Goal: Task Accomplishment & Management: Manage account settings

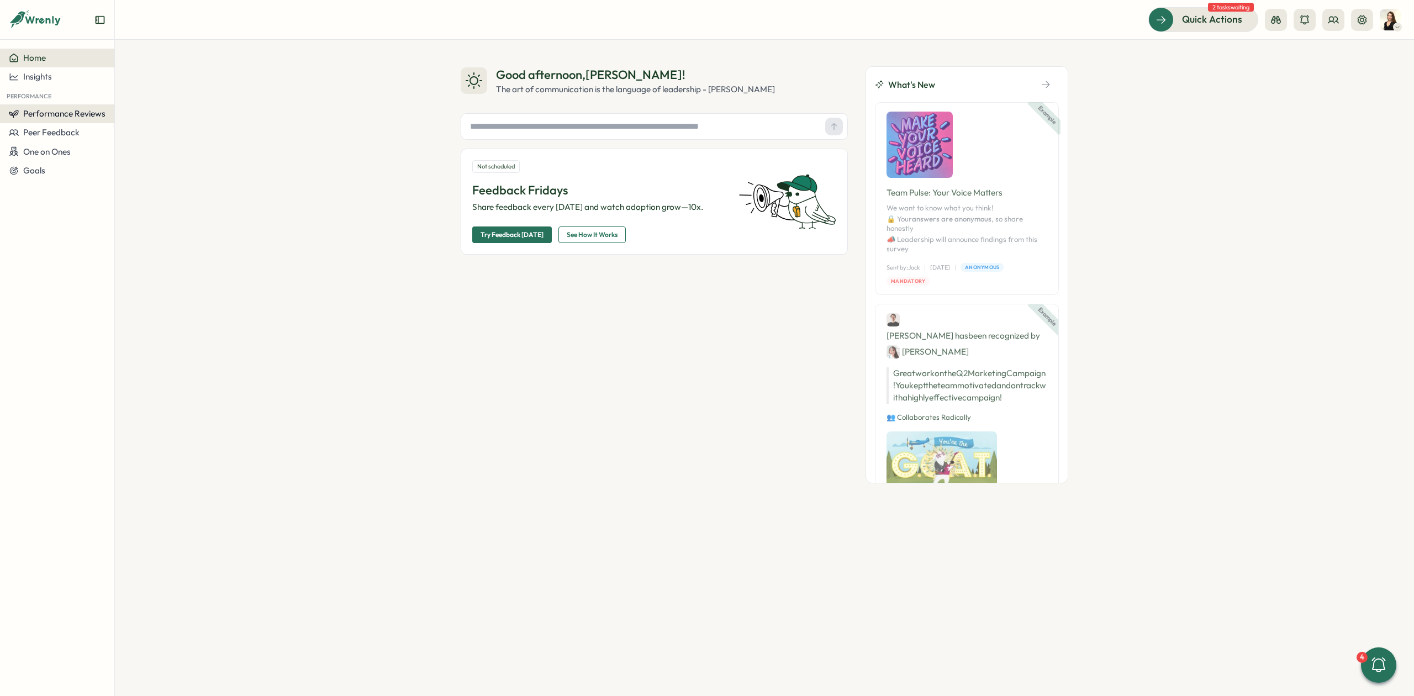
click at [66, 120] on button "Performance Reviews" at bounding box center [57, 113] width 114 height 19
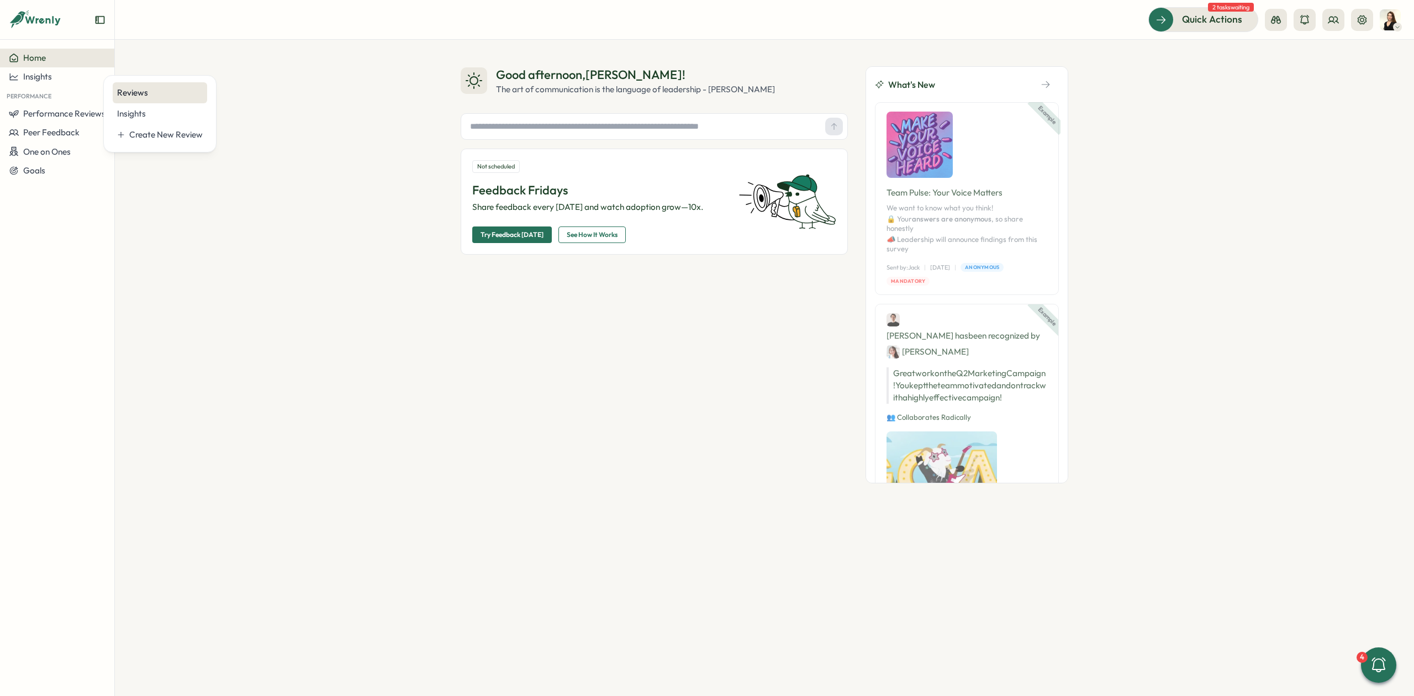
click at [150, 91] on div "Reviews" at bounding box center [160, 93] width 86 height 12
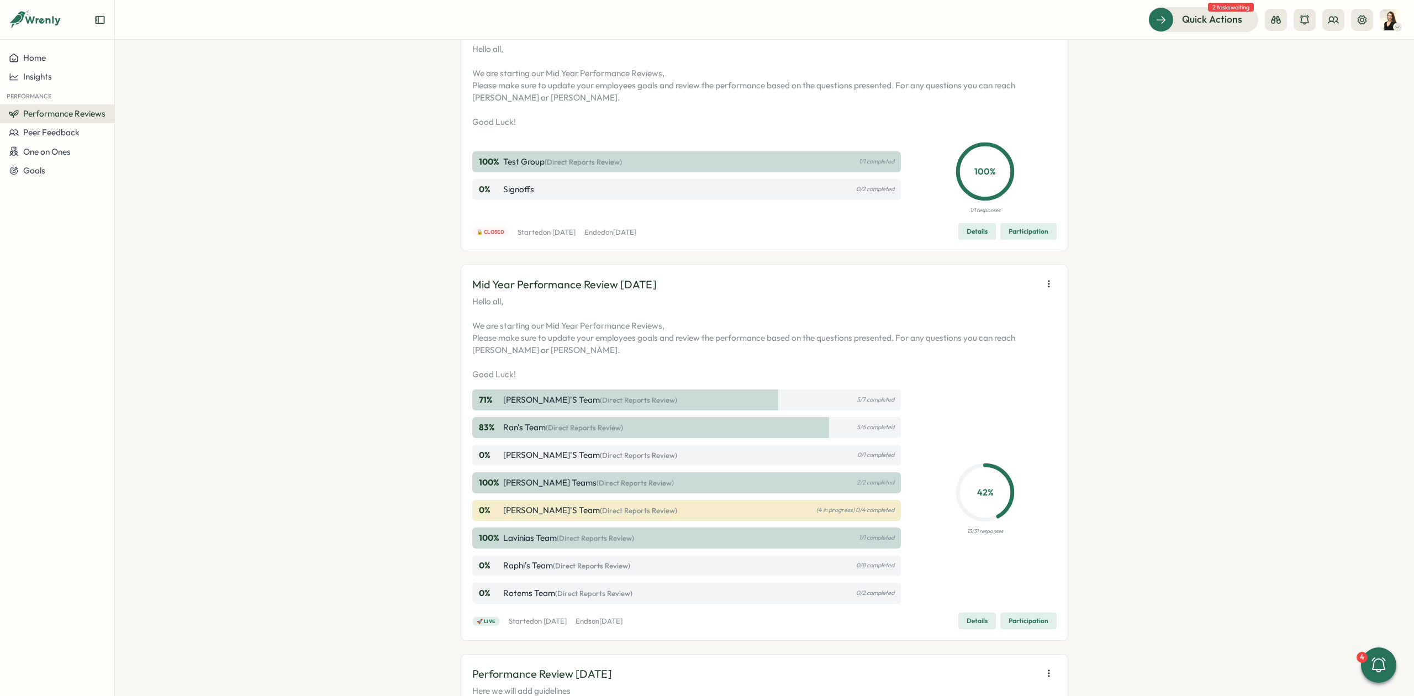
scroll to position [221, 0]
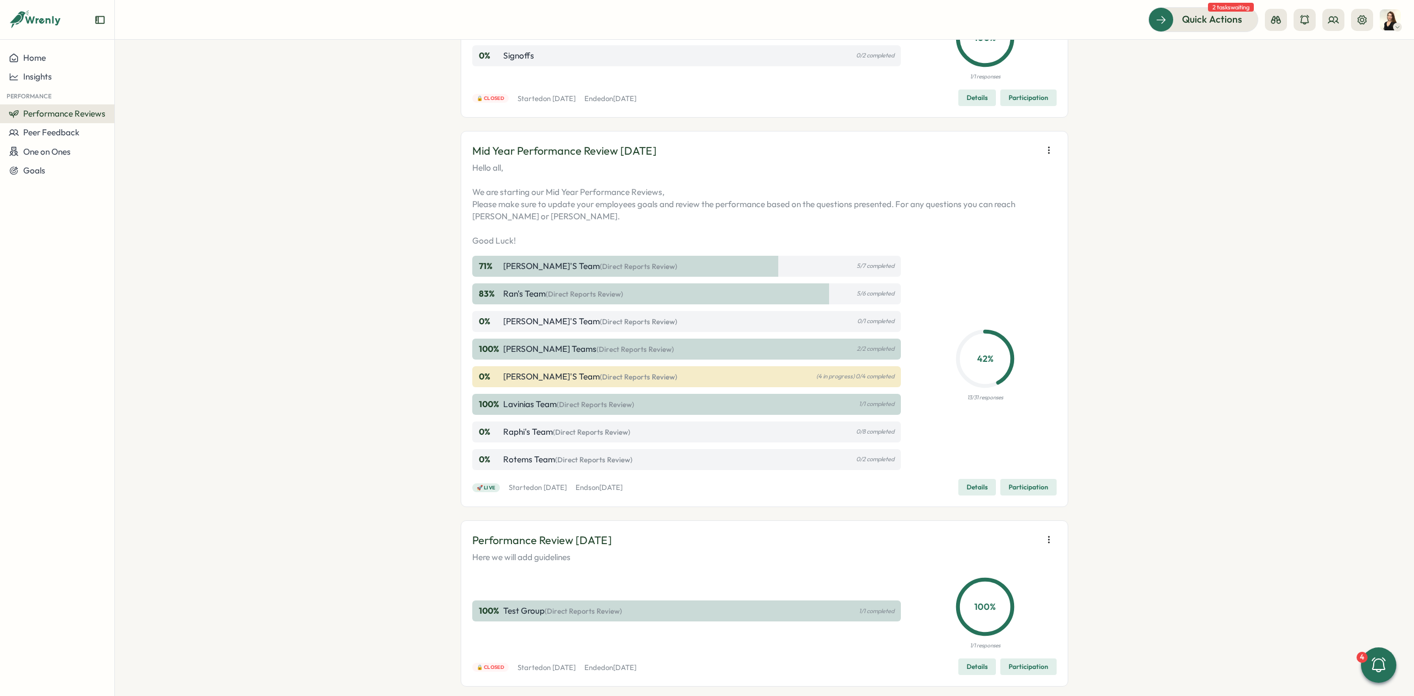
click at [832, 387] on div "0 % [PERSON_NAME]'s Team (Direct Reports Review) (4 in progress) 0/4 completed" at bounding box center [686, 376] width 428 height 21
click at [867, 345] on div "100 % [PERSON_NAME] Teams (Direct Reports Review) 2/2 completed" at bounding box center [686, 348] width 428 height 21
click at [816, 346] on div "100 % [PERSON_NAME] Teams (Direct Reports Review) 2/2 completed" at bounding box center [686, 348] width 428 height 21
click at [978, 484] on span "Details" at bounding box center [976, 486] width 21 height 15
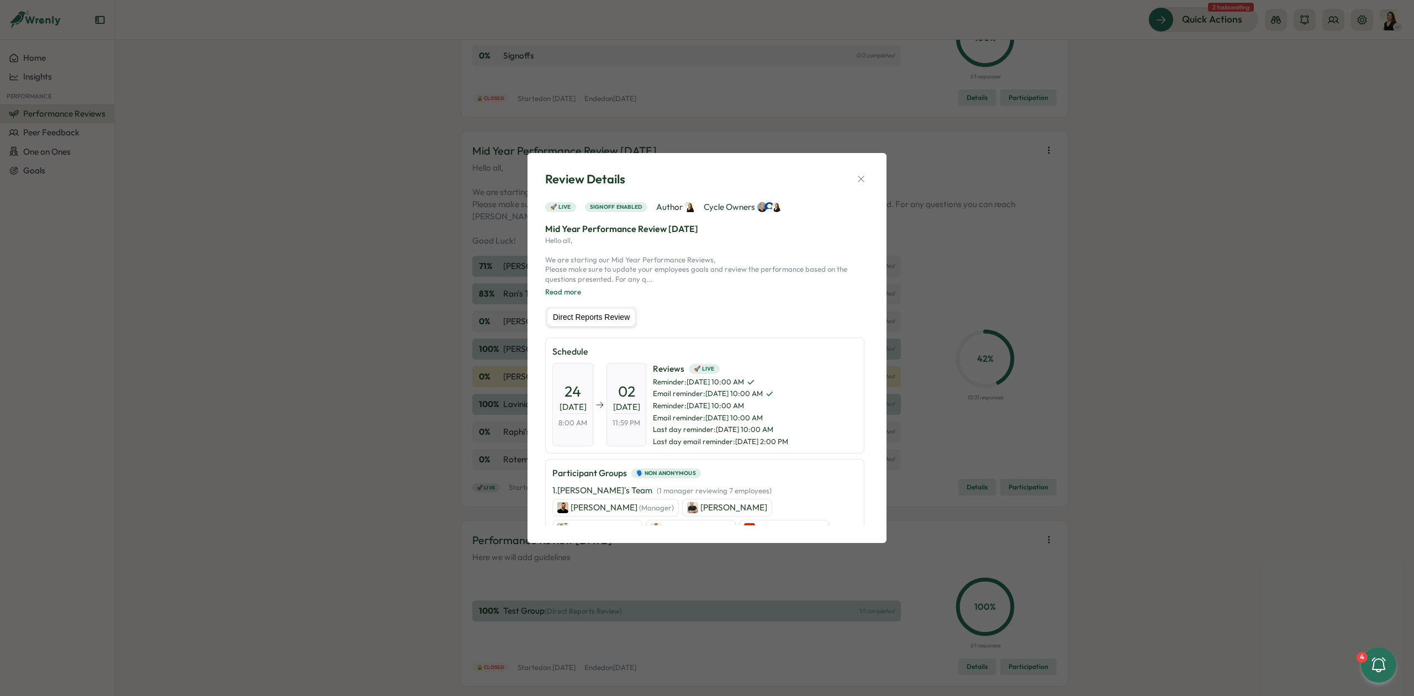
click at [610, 317] on label "Direct Reports Review" at bounding box center [591, 318] width 88 height 18
click at [590, 321] on label "Direct Reports Review" at bounding box center [591, 318] width 88 height 18
click at [610, 318] on label "Direct Reports Review" at bounding box center [591, 318] width 88 height 18
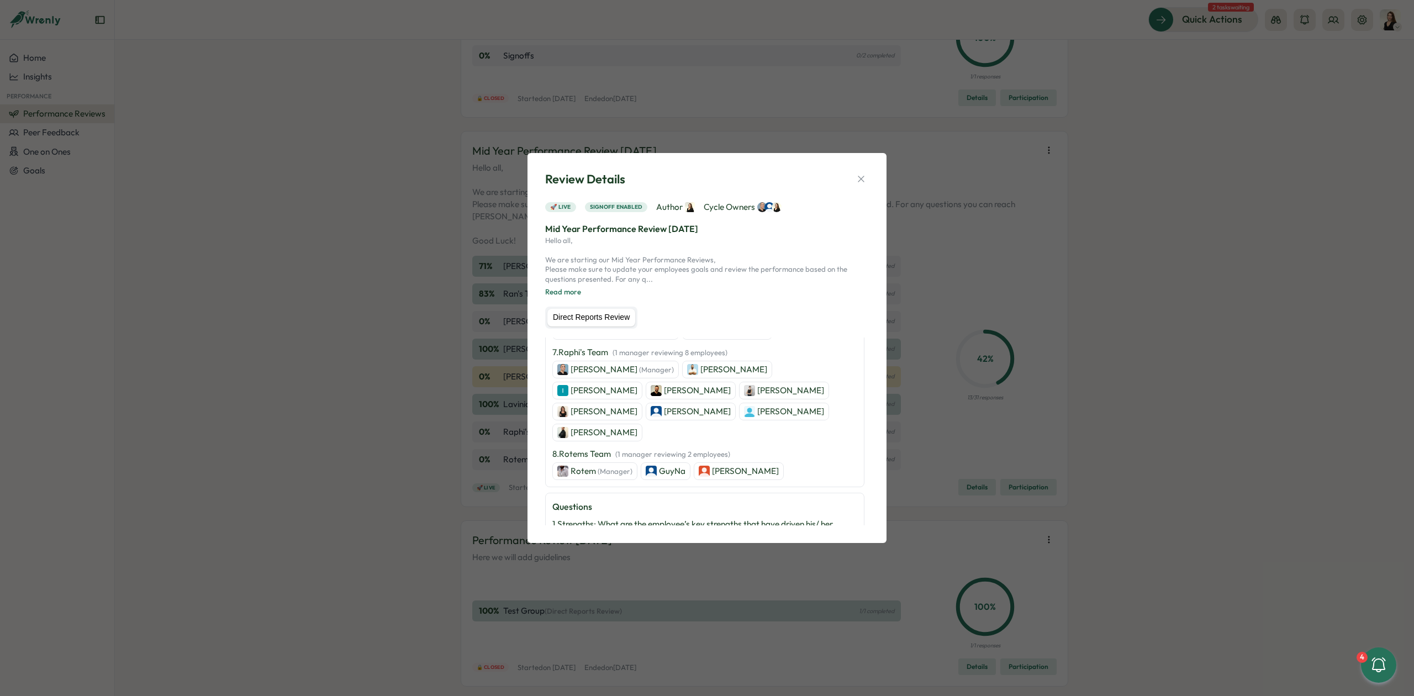
scroll to position [590, 0]
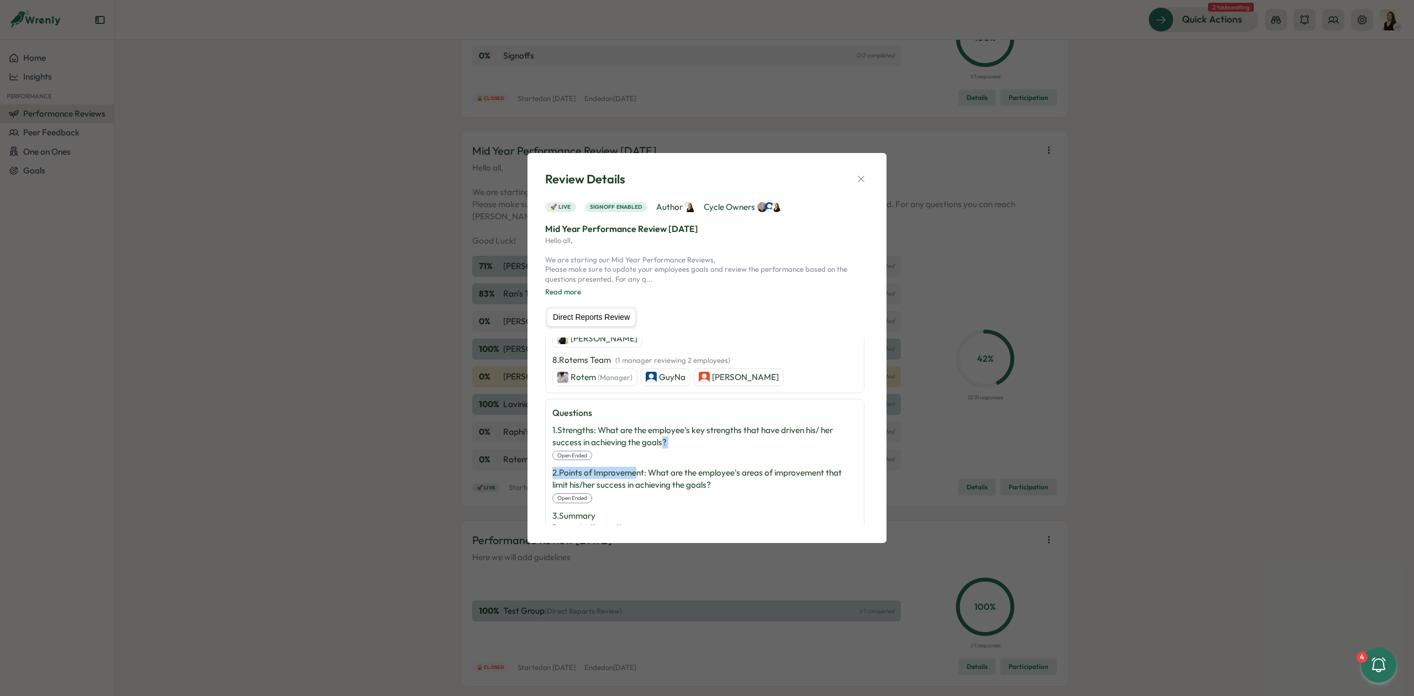
drag, startPoint x: 664, startPoint y: 405, endPoint x: 639, endPoint y: 440, distance: 42.4
click at [639, 440] on div "1 . Strengths: What are the employee’s key strengths that have driven his/ her …" at bounding box center [704, 483] width 305 height 119
click at [631, 467] on p "2 . Points of Improvement: What are the employee's areas of improvement that li…" at bounding box center [704, 479] width 305 height 24
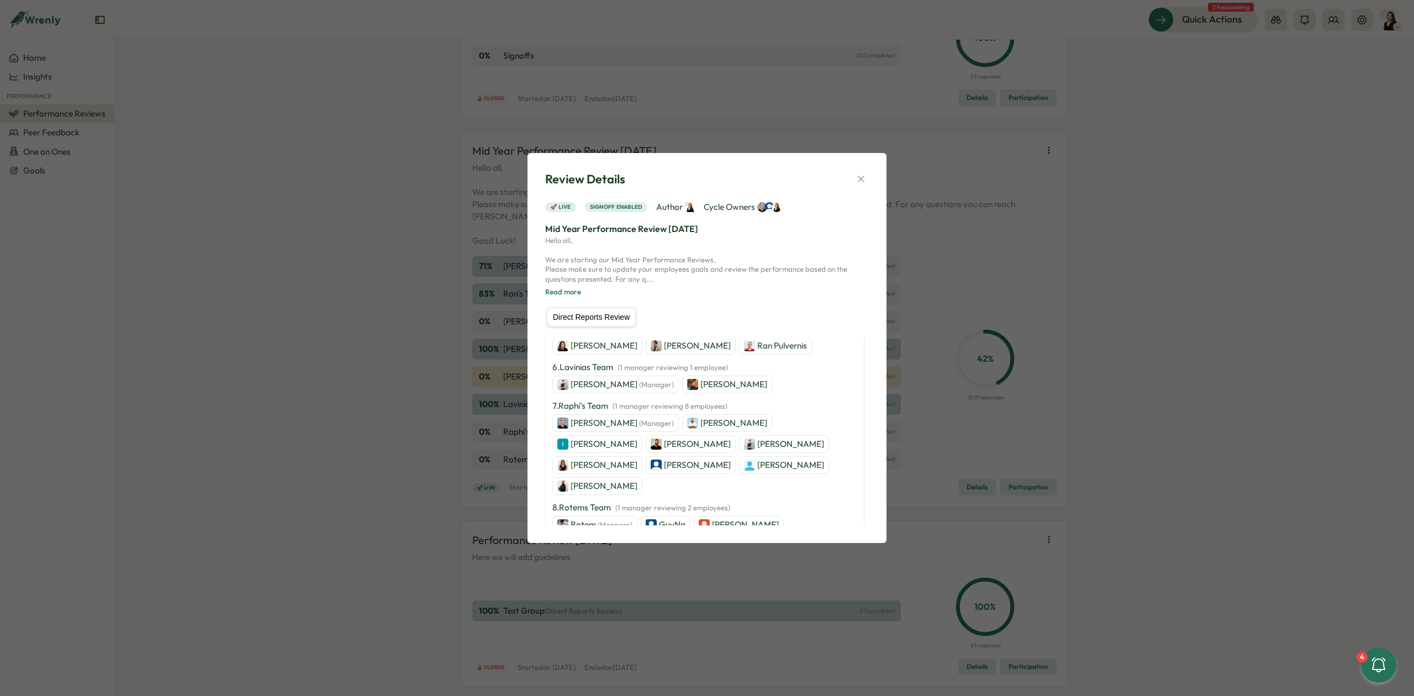
scroll to position [369, 0]
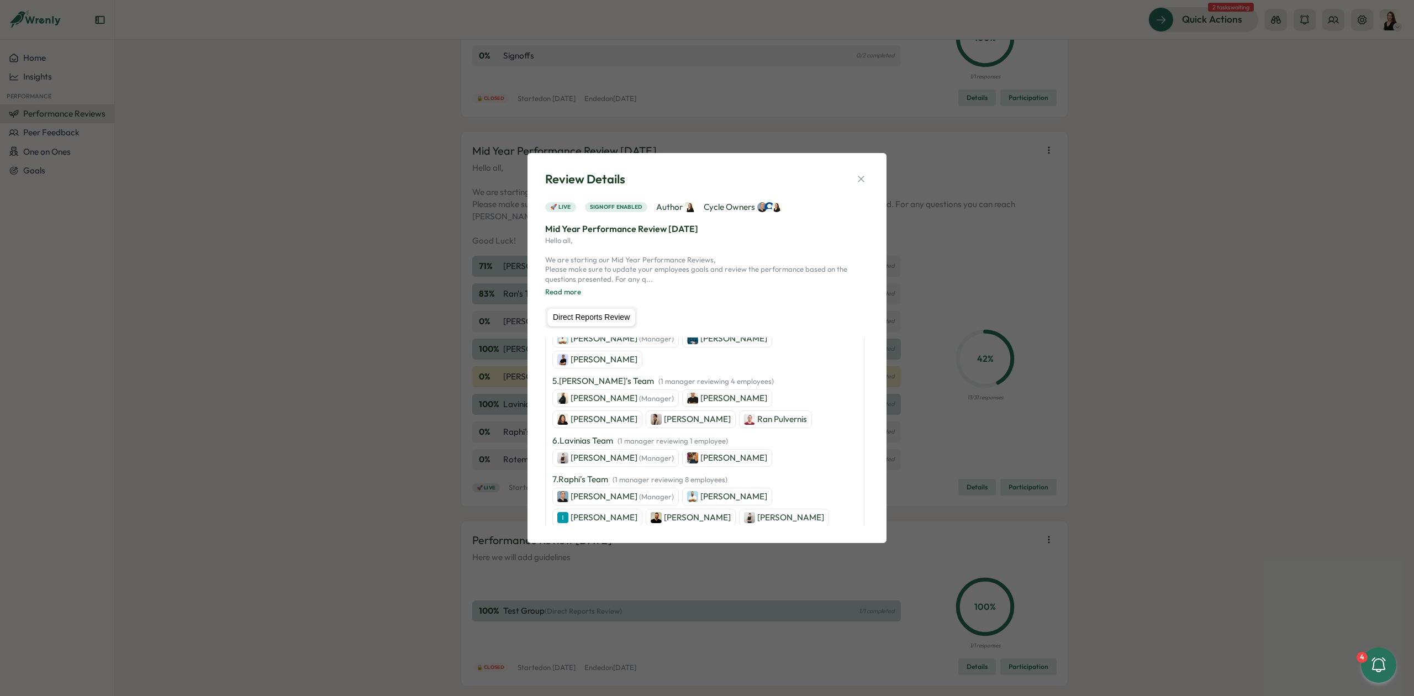
click at [703, 452] on p "[PERSON_NAME]" at bounding box center [733, 458] width 67 height 12
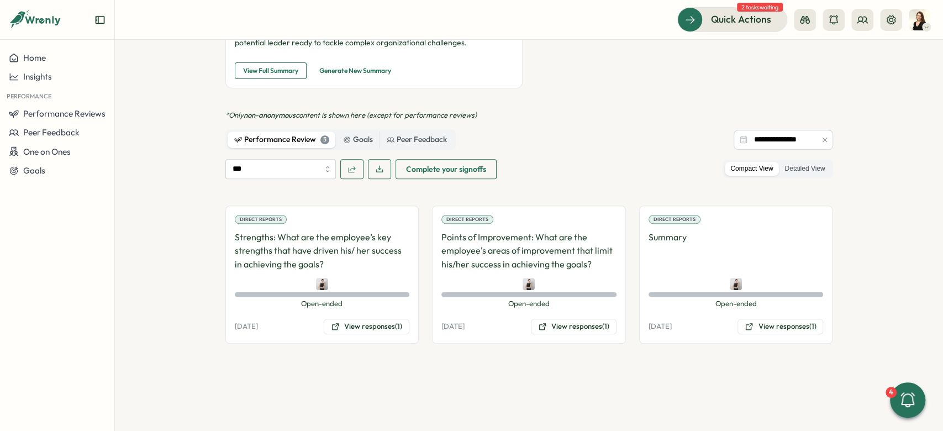
scroll to position [444, 0]
